Goal: Task Accomplishment & Management: Use online tool/utility

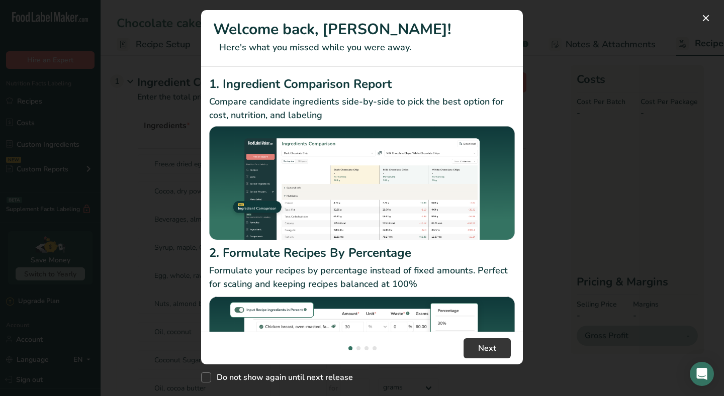
click at [580, 117] on div "New Features" at bounding box center [362, 198] width 724 height 396
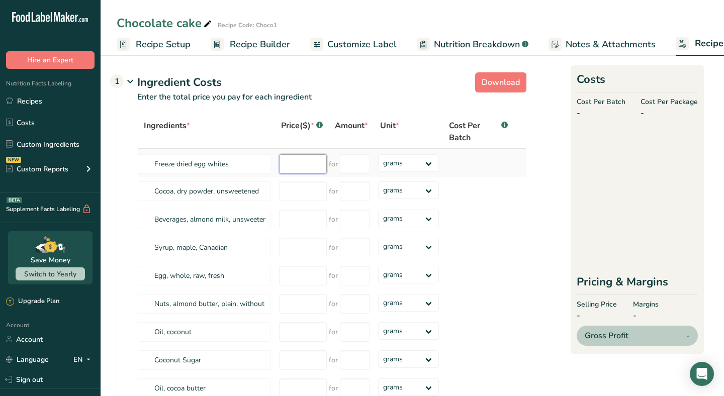
click at [293, 162] on input "number" at bounding box center [303, 164] width 48 height 20
type input "19.99"
click at [355, 167] on input "number" at bounding box center [355, 164] width 30 height 20
type input "227"
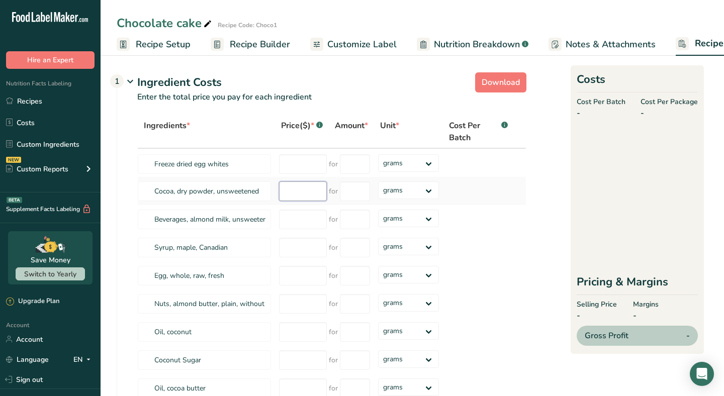
click at [296, 189] on input "number" at bounding box center [303, 191] width 48 height 20
click at [347, 188] on input "number" at bounding box center [355, 191] width 30 height 20
click at [406, 186] on select "grams kg mg mcg lb oz" at bounding box center [408, 190] width 61 height 18
select select "12"
click at [378, 181] on select "grams kg mg mcg lb oz" at bounding box center [408, 190] width 61 height 18
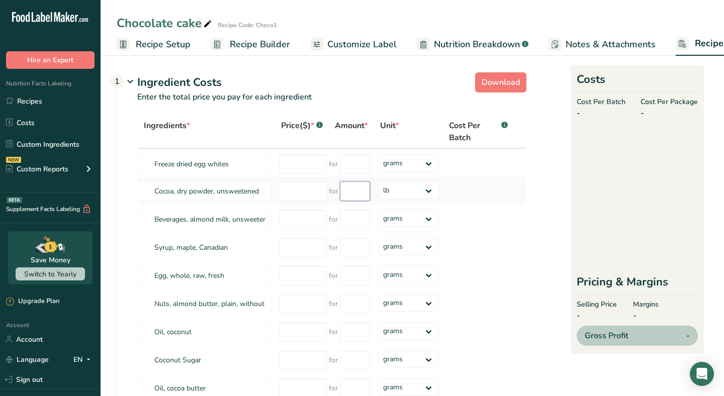
click at [351, 195] on input "number" at bounding box center [355, 191] width 30 height 20
click at [292, 183] on input "number" at bounding box center [303, 191] width 48 height 20
type input "579.00"
click at [359, 190] on input "number" at bounding box center [355, 191] width 30 height 20
type input "50"
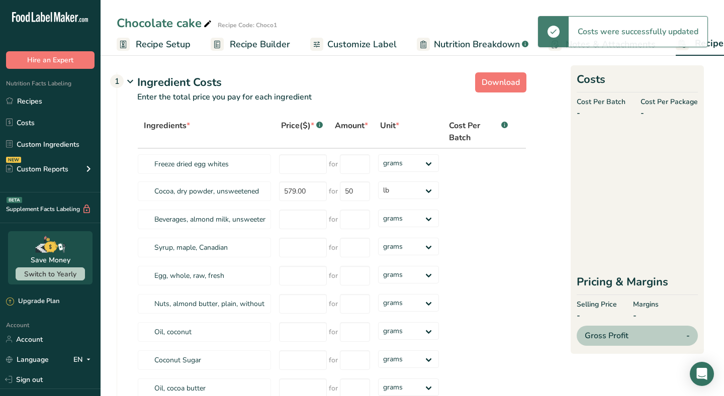
select select
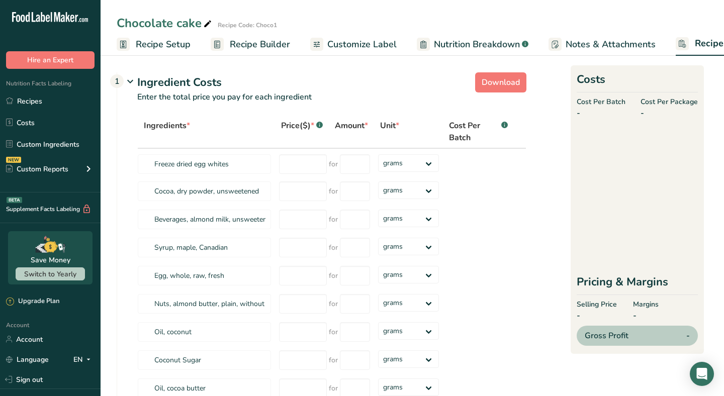
click at [266, 43] on span "Recipe Builder" at bounding box center [260, 45] width 60 height 14
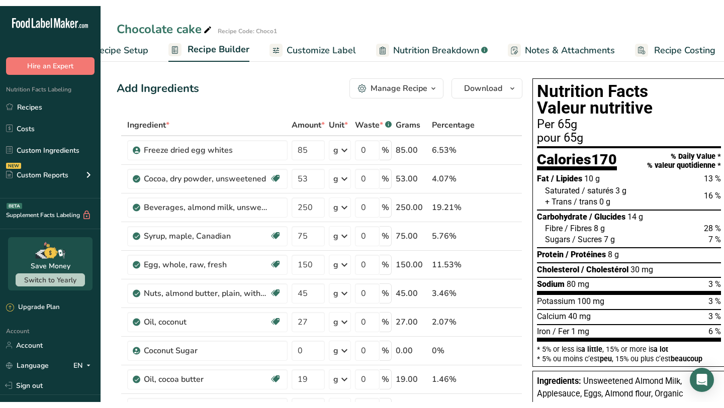
scroll to position [0, 49]
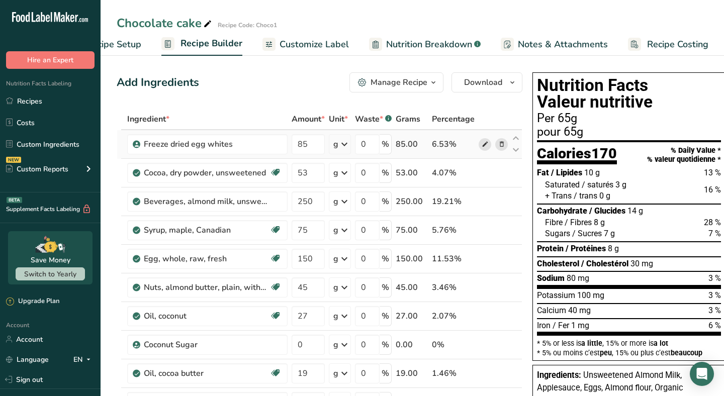
click at [485, 147] on icon at bounding box center [484, 144] width 7 height 11
click at [672, 44] on span "Recipe Costing" at bounding box center [677, 45] width 61 height 14
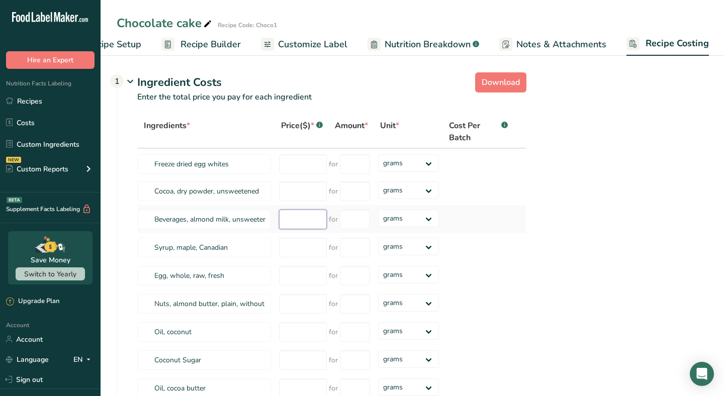
click at [306, 220] on input "number" at bounding box center [303, 220] width 48 height 20
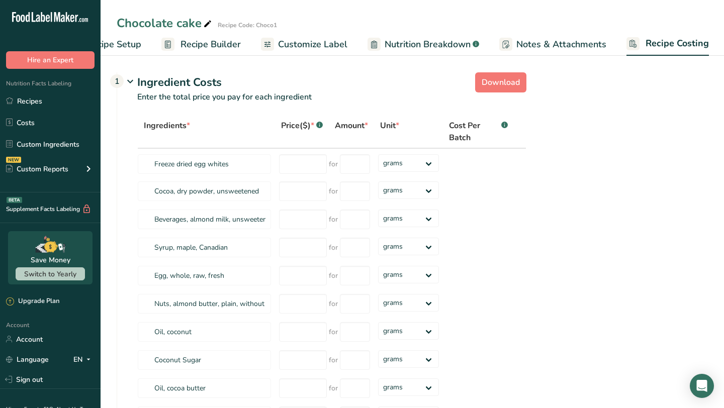
click at [197, 46] on span "Recipe Builder" at bounding box center [210, 45] width 60 height 14
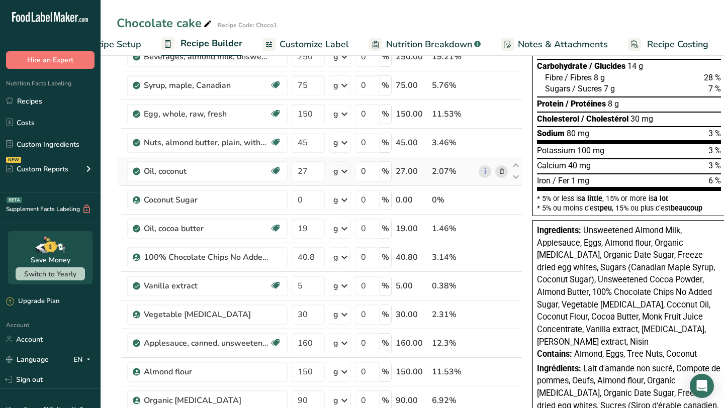
scroll to position [132, 0]
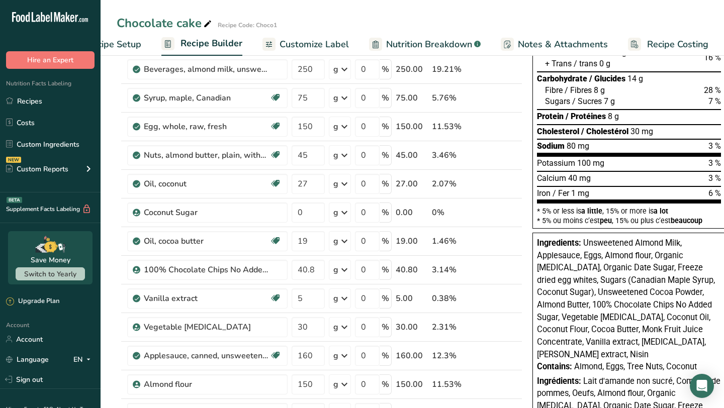
click at [647, 41] on span "Recipe Costing" at bounding box center [677, 45] width 61 height 14
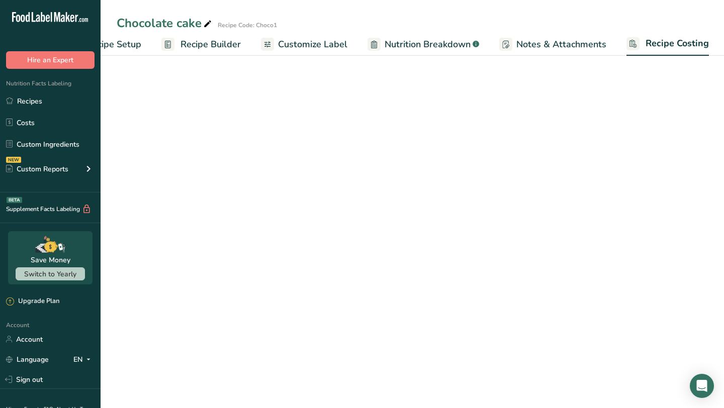
click at [665, 44] on span "Recipe Costing" at bounding box center [676, 44] width 63 height 14
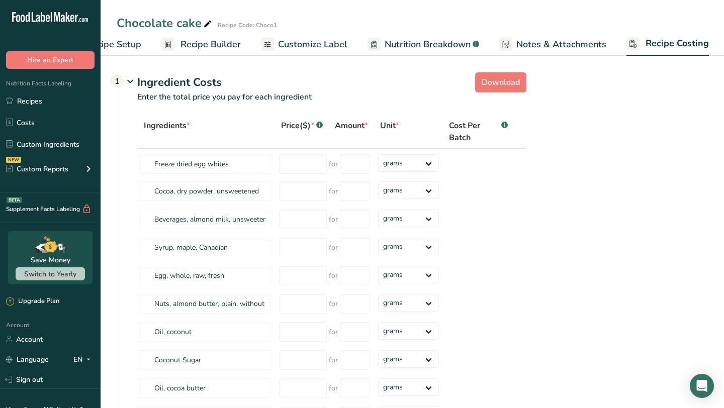
click at [401, 46] on span "Nutrition Breakdown" at bounding box center [427, 45] width 86 height 14
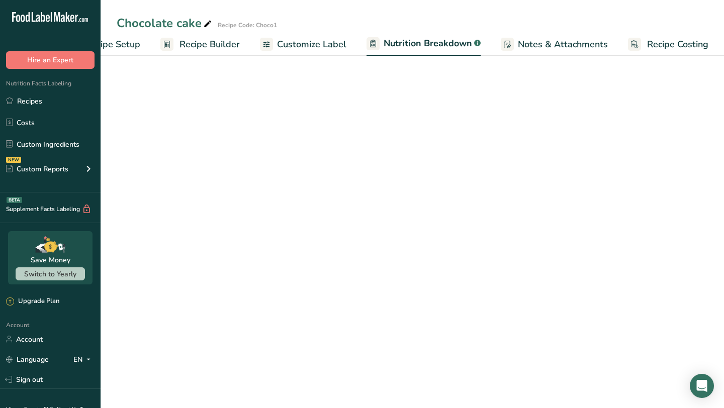
select select "Calories"
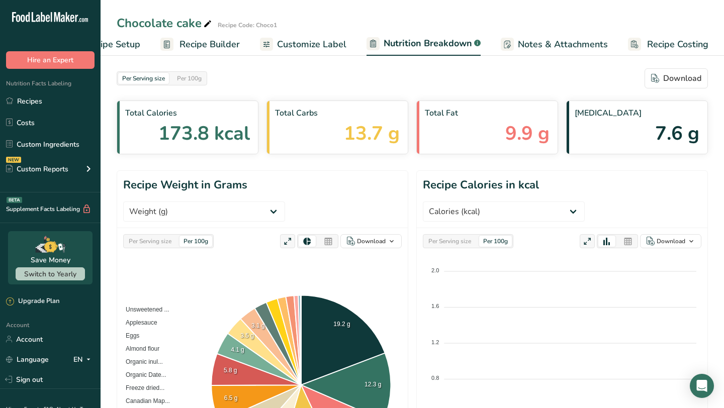
click at [287, 54] on link "Customize Label" at bounding box center [303, 44] width 86 height 23
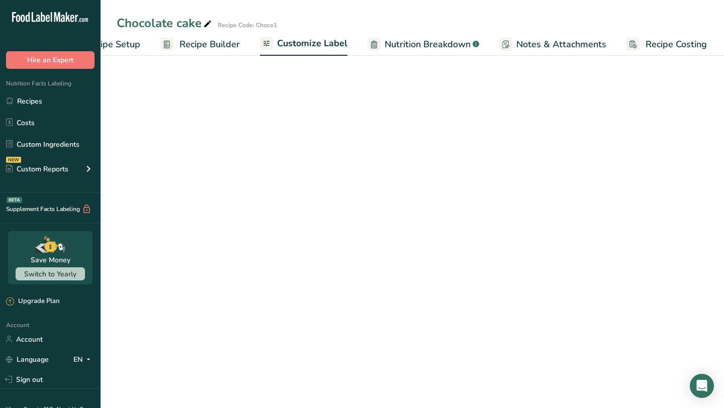
scroll to position [0, 49]
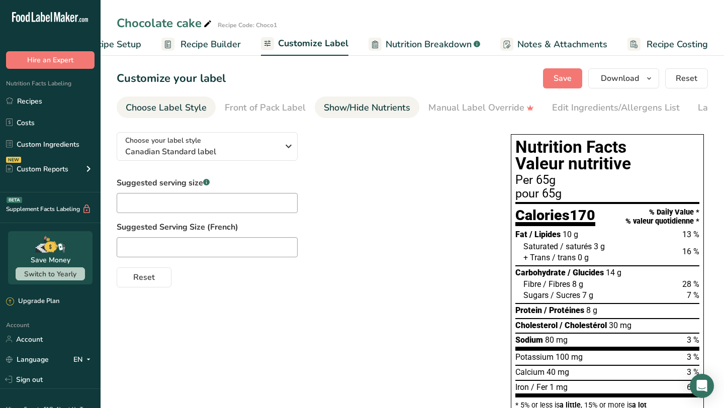
click at [373, 105] on div "Show/Hide Nutrients" at bounding box center [367, 108] width 86 height 14
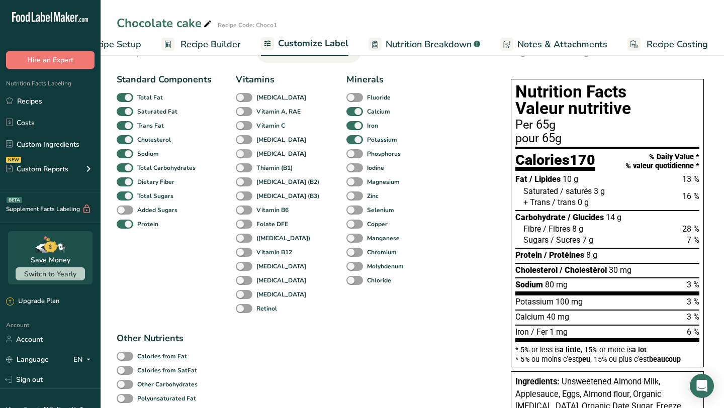
scroll to position [57, 0]
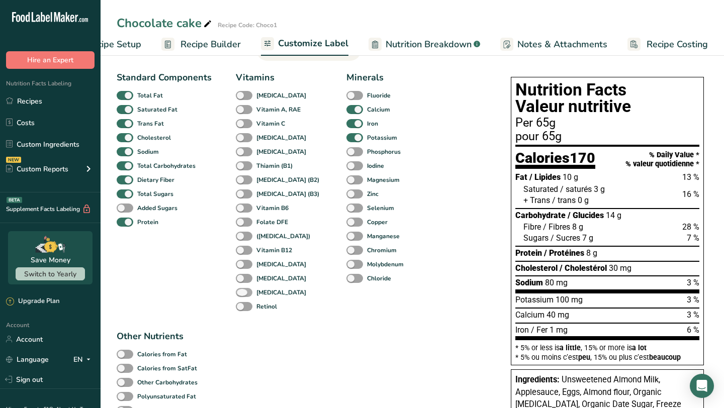
click at [239, 294] on span at bounding box center [244, 293] width 17 height 10
click at [239, 294] on input "[MEDICAL_DATA]" at bounding box center [239, 292] width 7 height 7
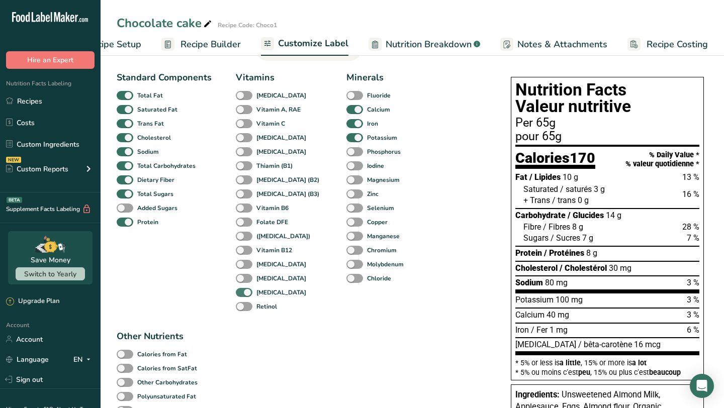
click at [239, 294] on span at bounding box center [244, 293] width 17 height 10
click at [239, 294] on input "[MEDICAL_DATA]" at bounding box center [239, 292] width 7 height 7
checkbox input "false"
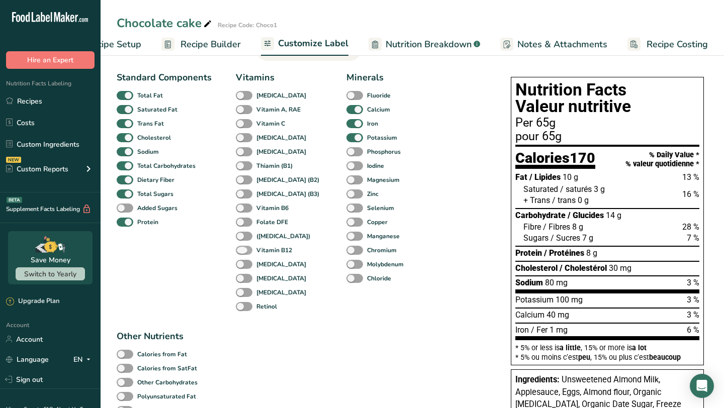
click at [244, 248] on span at bounding box center [244, 251] width 17 height 10
click at [242, 248] on input "Vitamin B12" at bounding box center [239, 250] width 7 height 7
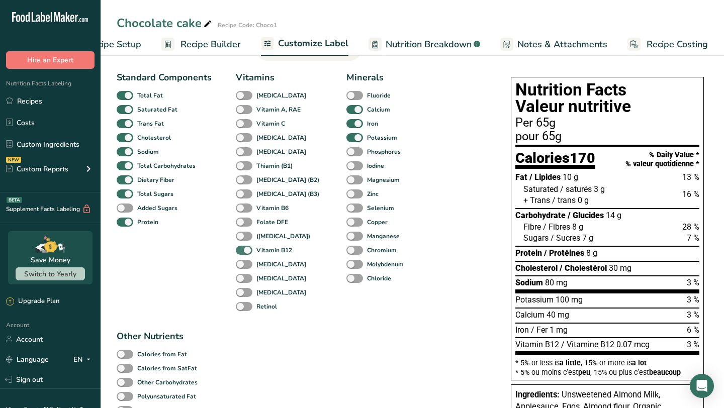
click at [244, 248] on span at bounding box center [244, 251] width 17 height 10
click at [242, 248] on input "Vitamin B12" at bounding box center [239, 250] width 7 height 7
checkbox input "false"
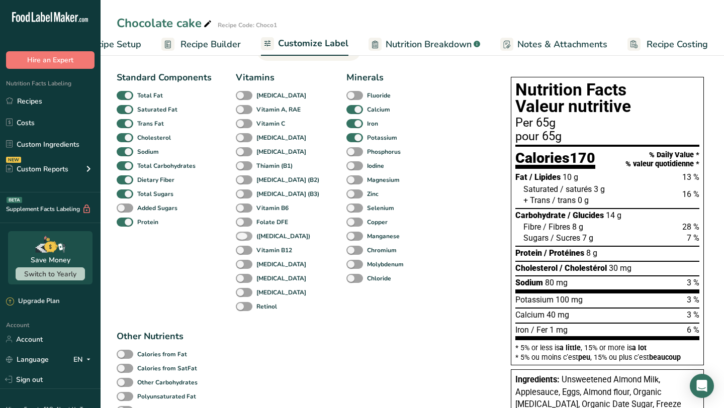
click at [241, 240] on span at bounding box center [244, 237] width 17 height 10
click at [241, 239] on input "([MEDICAL_DATA])" at bounding box center [239, 236] width 7 height 7
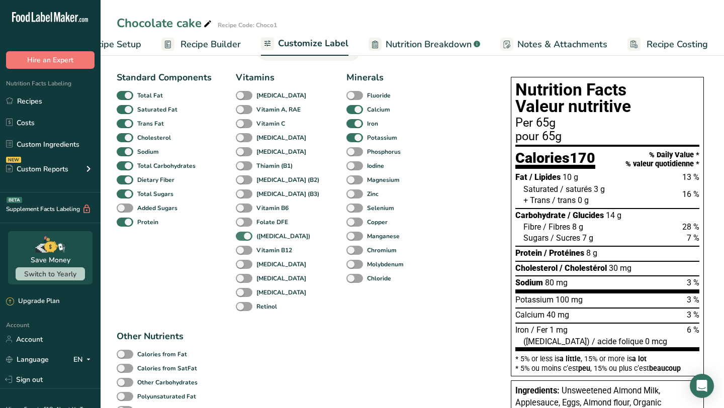
click at [242, 239] on span at bounding box center [244, 237] width 17 height 10
click at [242, 239] on input "([MEDICAL_DATA])" at bounding box center [239, 236] width 7 height 7
checkbox input "false"
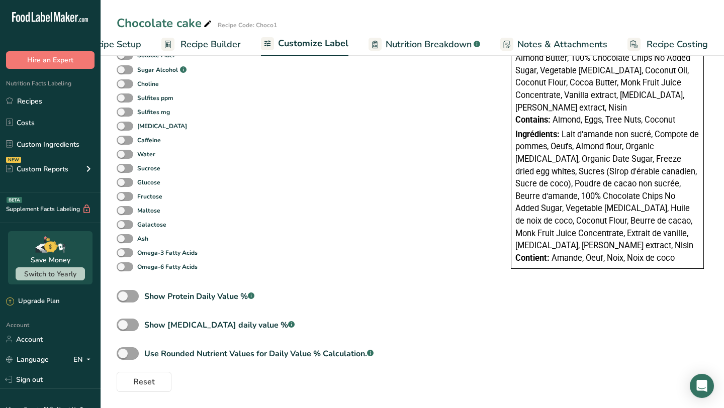
scroll to position [0, 0]
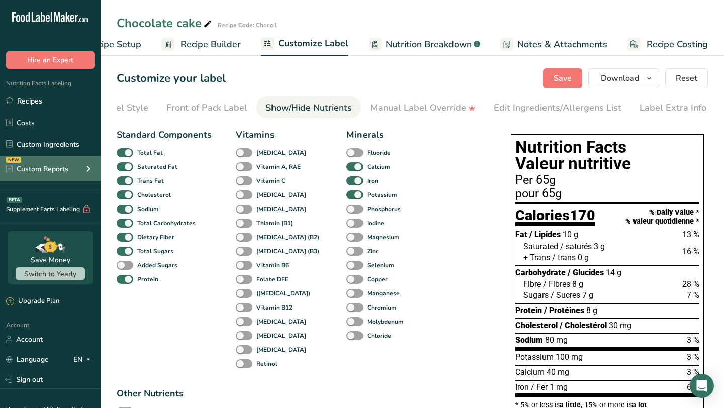
click at [31, 164] on div "Custom Reports" at bounding box center [37, 169] width 62 height 11
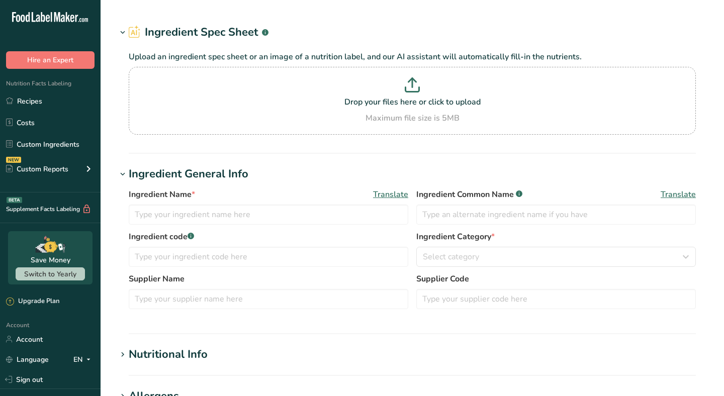
type input "Freeze dried egg whites"
type input "Orgfub"
type input "19.99"
type input "227"
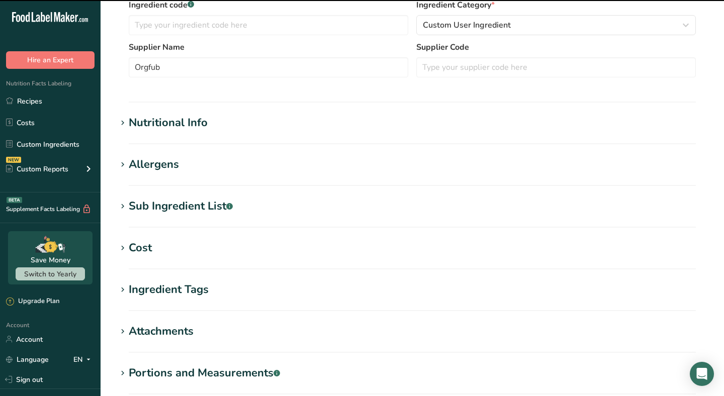
scroll to position [374, 0]
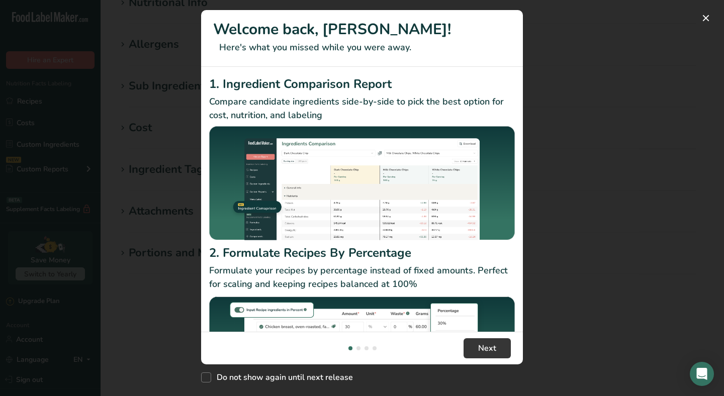
click at [163, 126] on div "New Features" at bounding box center [362, 198] width 724 height 396
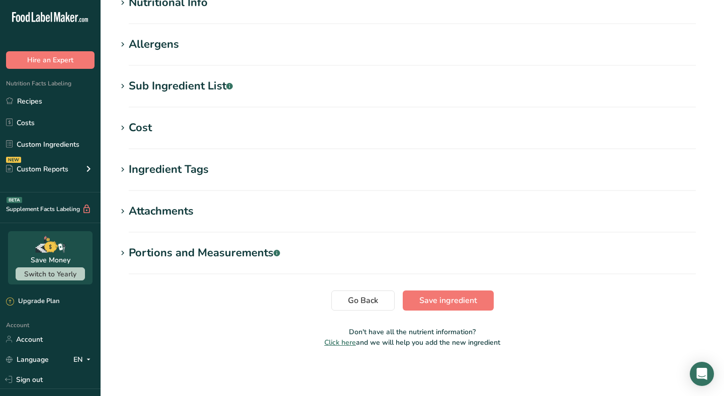
click at [163, 126] on h1 "Cost" at bounding box center [412, 128] width 591 height 17
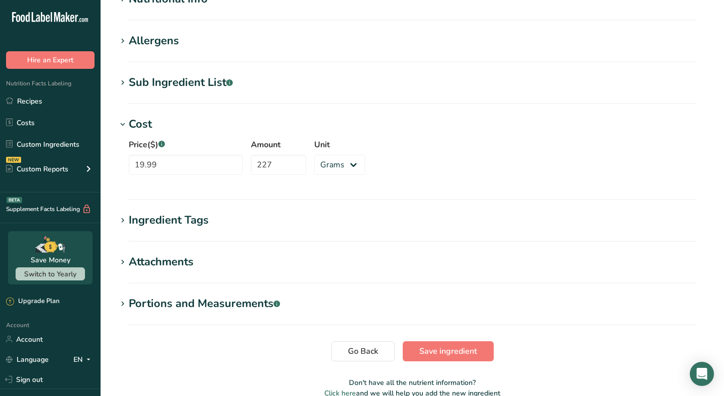
scroll to position [385, 0]
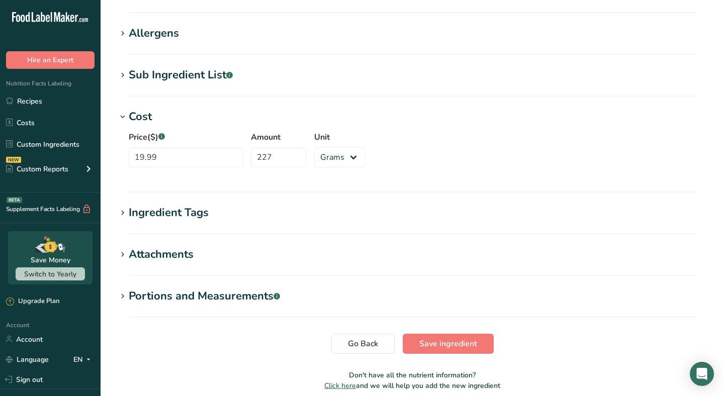
click at [460, 355] on section "Edit Freeze dried egg whites Ingredient Spec Sheet .a-a{fill:#347362;}.b-a{fill…" at bounding box center [412, 11] width 623 height 792
click at [461, 348] on span "Save ingredient" at bounding box center [448, 344] width 58 height 12
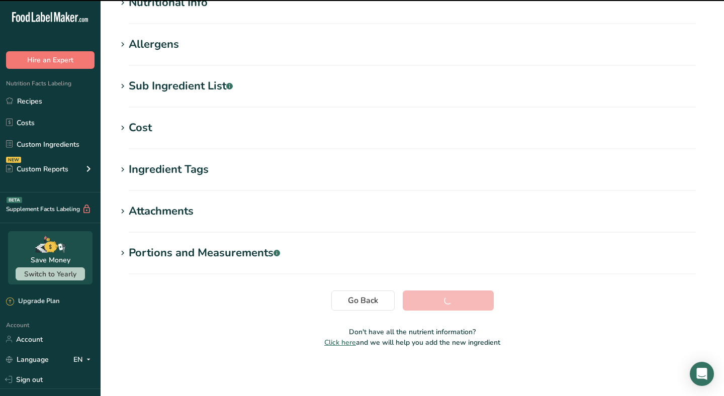
scroll to position [136, 0]
